Goal: Information Seeking & Learning: Learn about a topic

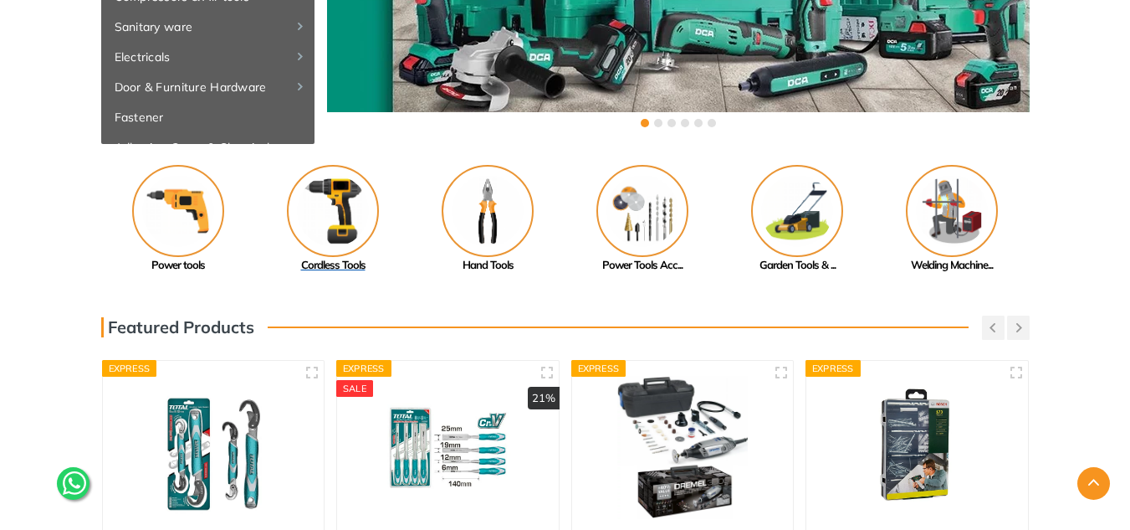
click at [344, 210] on img at bounding box center [333, 211] width 92 height 92
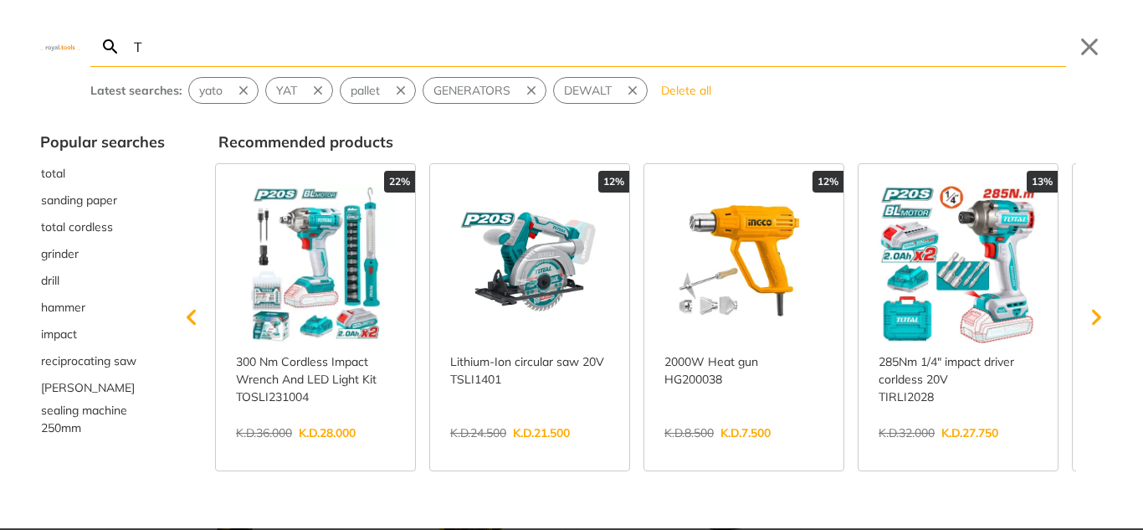
type input "TH"
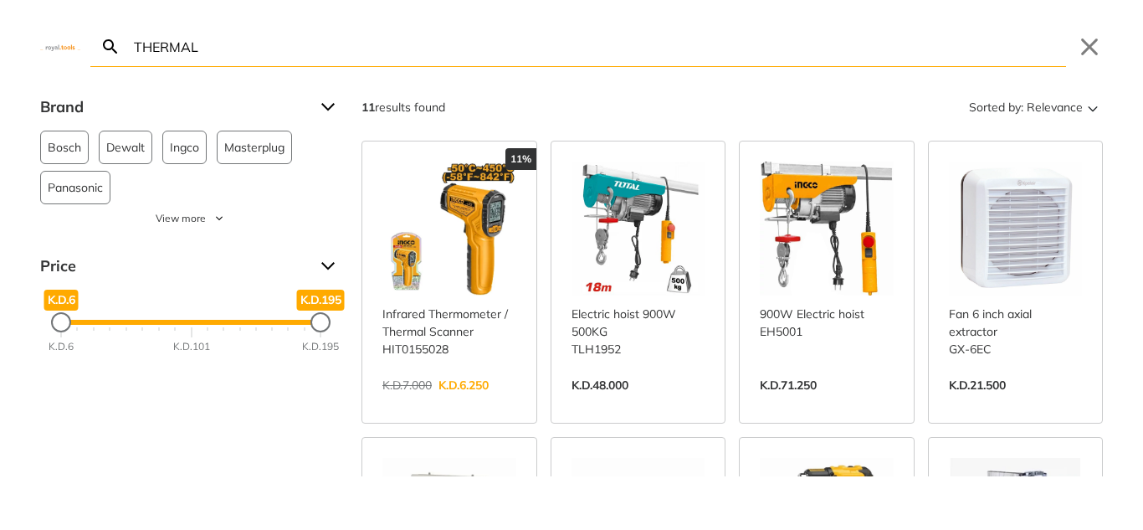
type input "THERMAL"
click at [1093, 49] on button "Close" at bounding box center [1089, 46] width 27 height 27
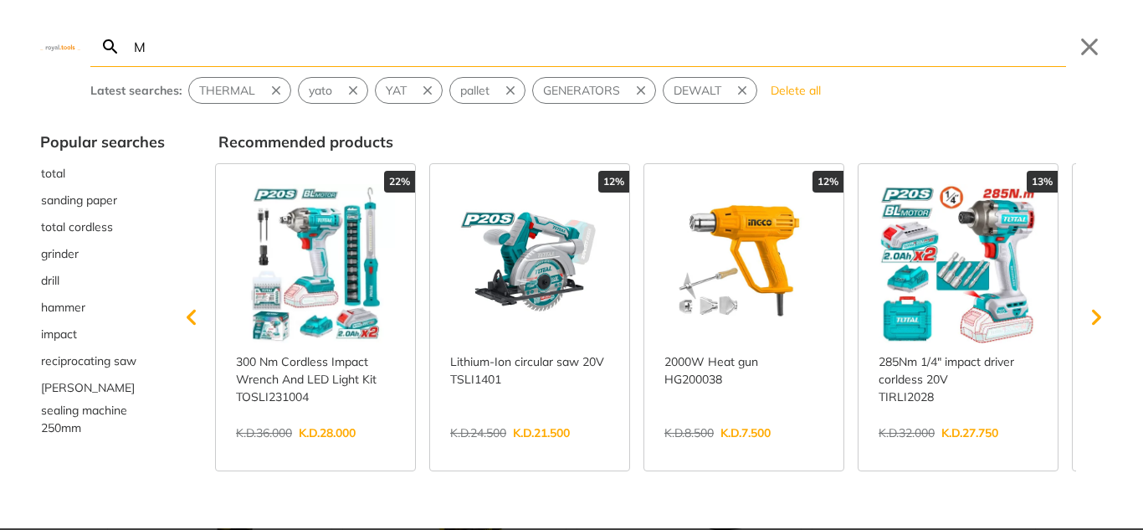
type input "M"
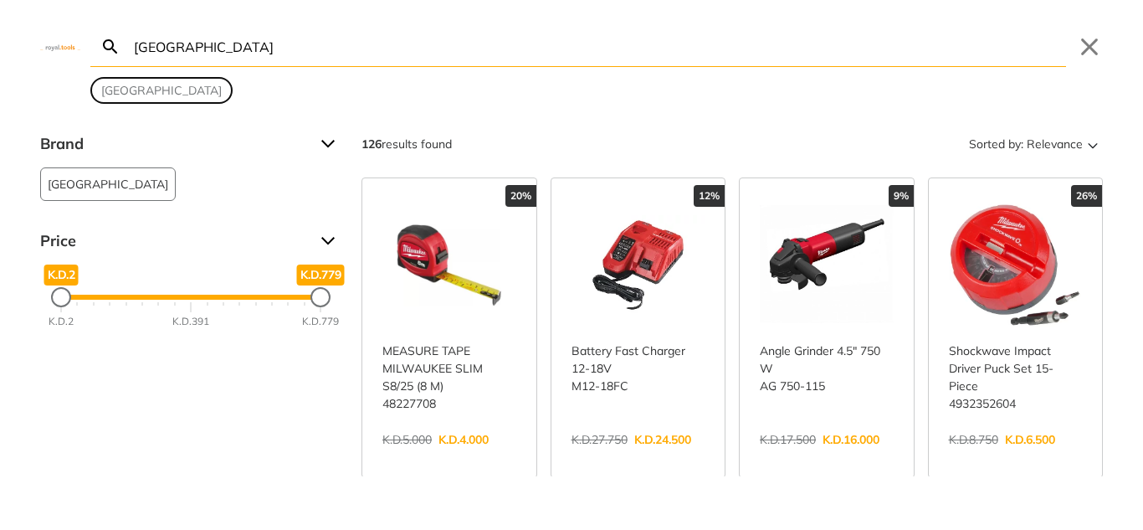
click at [132, 84] on span "milwaukee" at bounding box center [161, 91] width 120 height 18
type input "milwaukee"
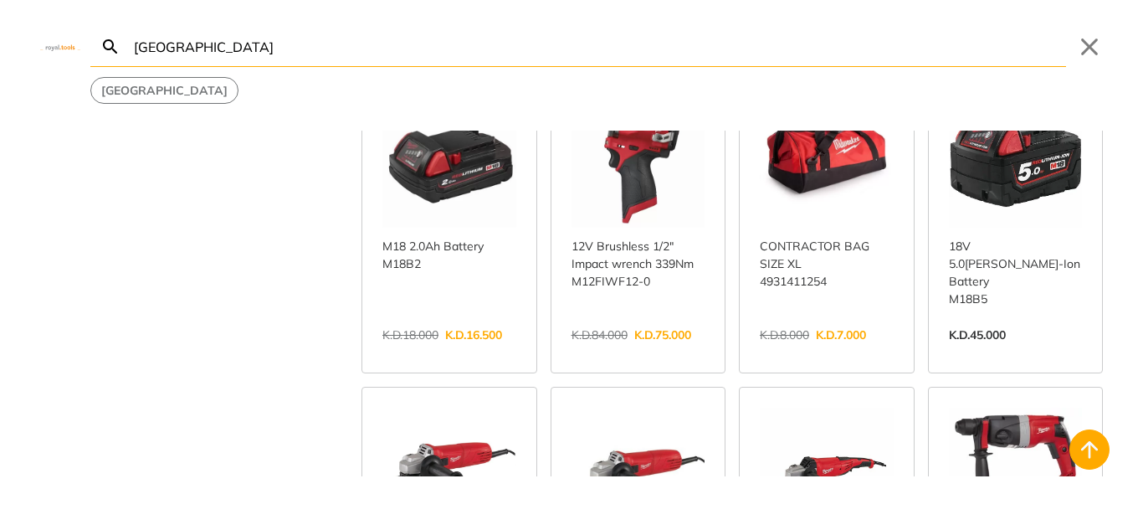
scroll to position [418, 0]
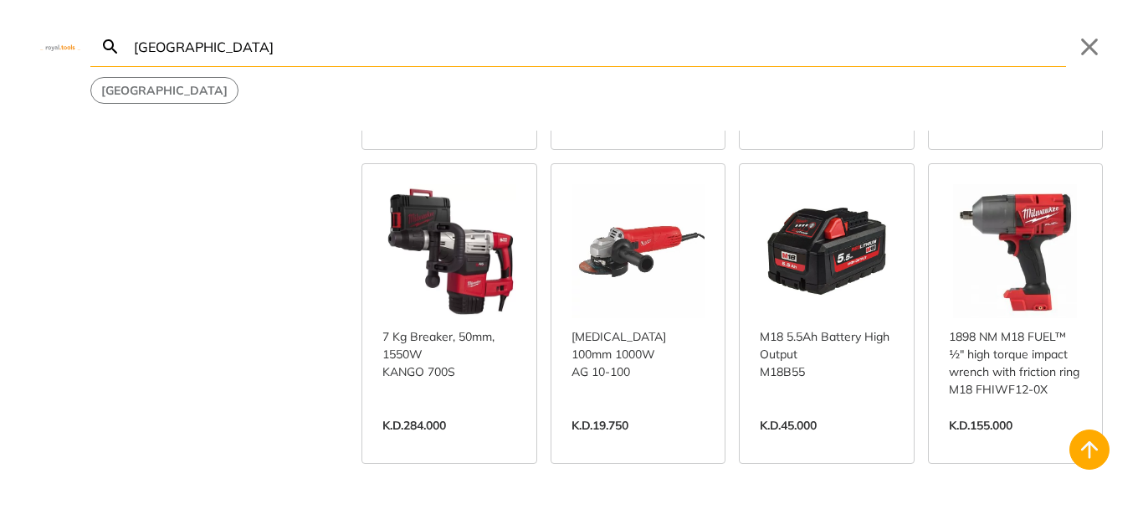
scroll to position [1924, 0]
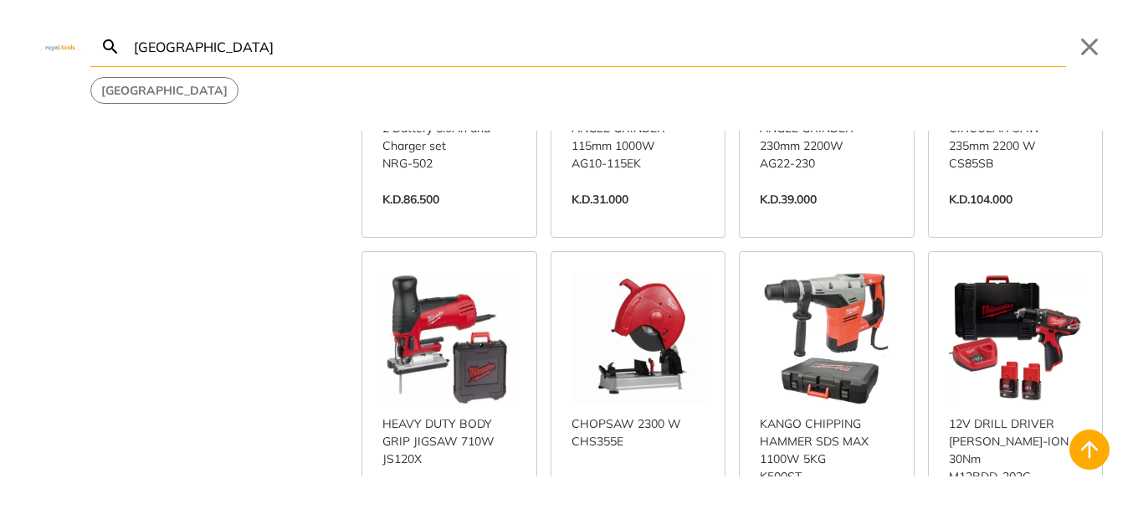
scroll to position [2677, 0]
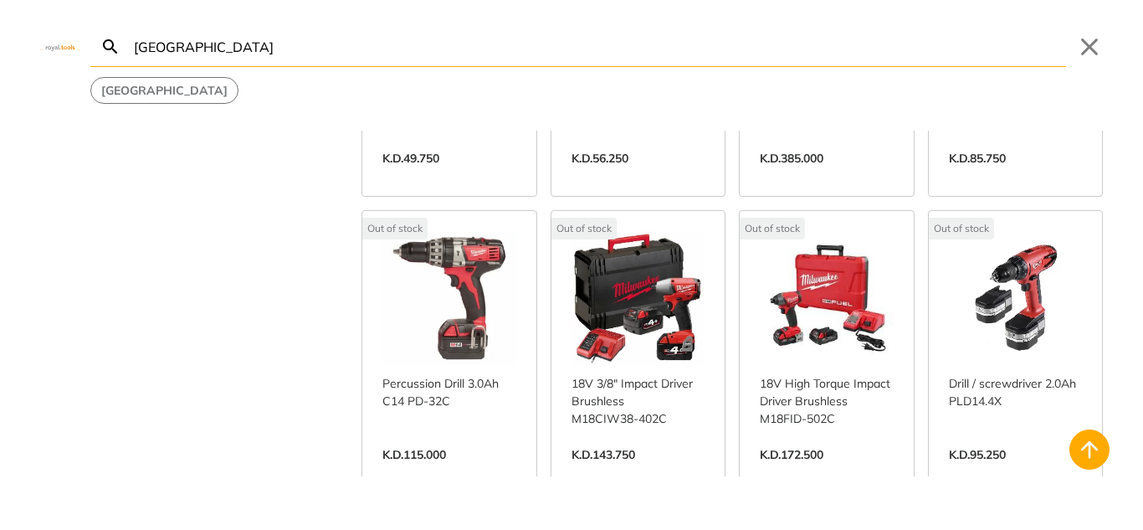
scroll to position [5522, 0]
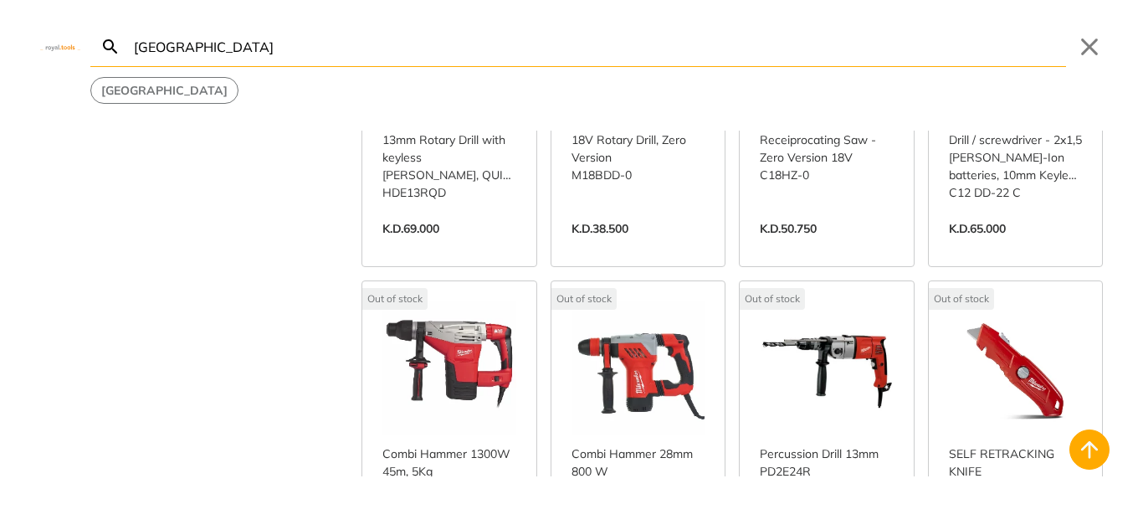
scroll to position [7279, 0]
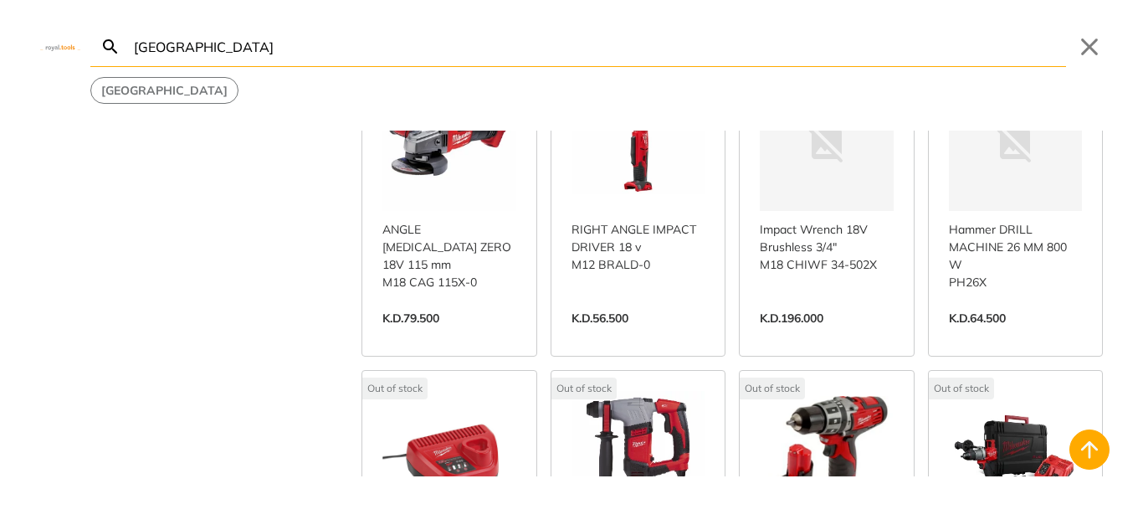
scroll to position [8450, 0]
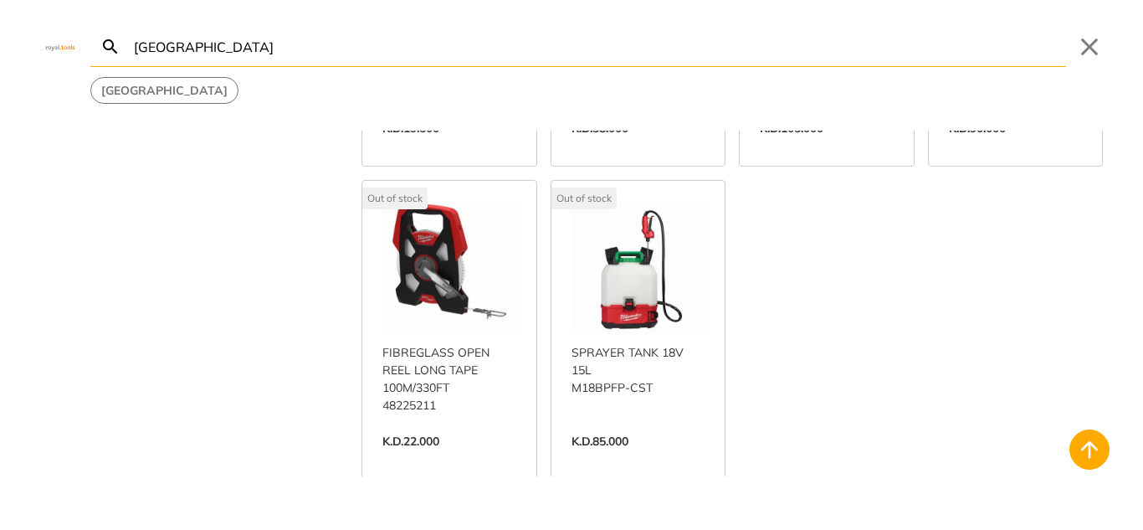
scroll to position [9454, 0]
